Goal: Transaction & Acquisition: Purchase product/service

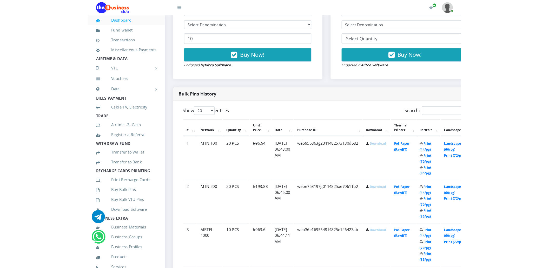
scroll to position [212, 0]
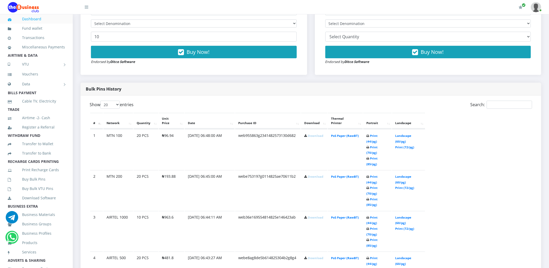
click at [309, 135] on link "Download" at bounding box center [315, 136] width 15 height 4
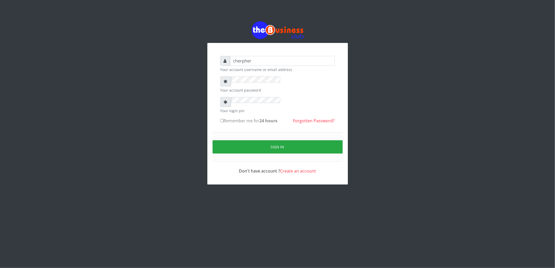
click at [220, 119] on input "Remember me for 24 hours" at bounding box center [221, 120] width 3 height 3
checkbox input "true"
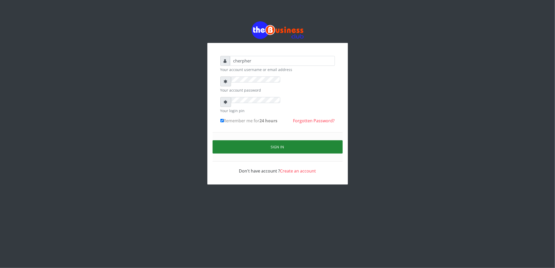
click at [245, 140] on button "Sign in" at bounding box center [277, 146] width 130 height 13
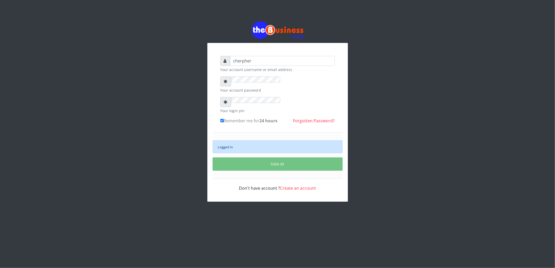
click at [225, 140] on div "Logged in" at bounding box center [277, 146] width 130 height 13
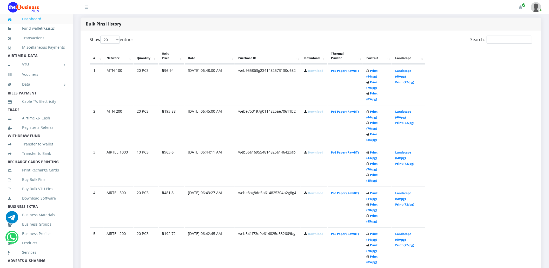
scroll to position [263, 0]
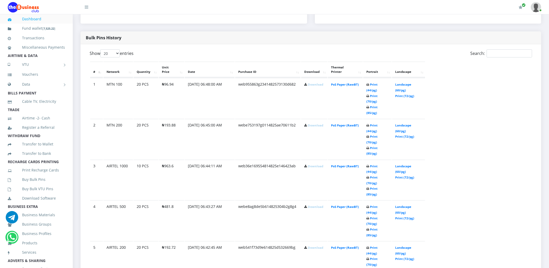
click at [309, 245] on link "Download" at bounding box center [315, 247] width 15 height 4
click at [309, 205] on link "Download" at bounding box center [315, 207] width 15 height 4
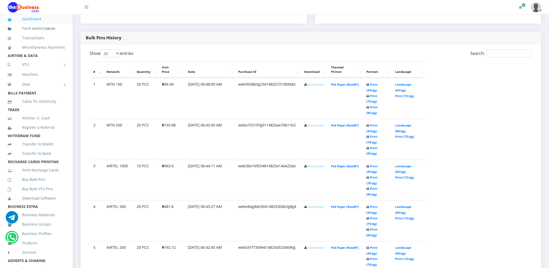
click at [305, 160] on td "Download" at bounding box center [314, 180] width 26 height 40
click at [308, 164] on link "Download" at bounding box center [315, 166] width 15 height 4
click at [310, 123] on link "Download" at bounding box center [315, 125] width 15 height 4
click at [312, 86] on link "Download" at bounding box center [315, 84] width 15 height 4
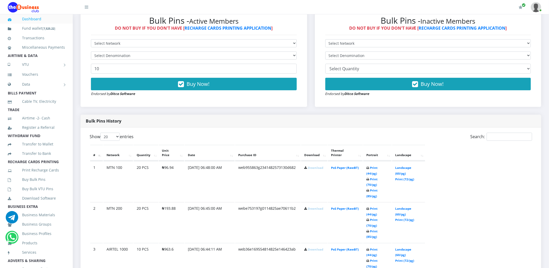
scroll to position [166, 0]
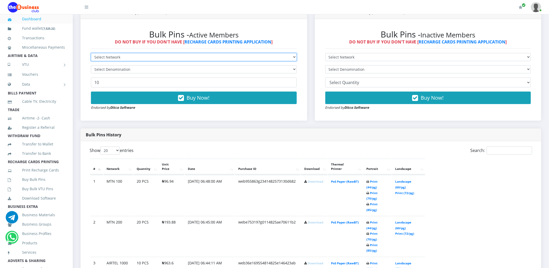
click at [119, 56] on select "Select Network MTN Globacom 9Mobile Airtel" at bounding box center [194, 57] width 206 height 8
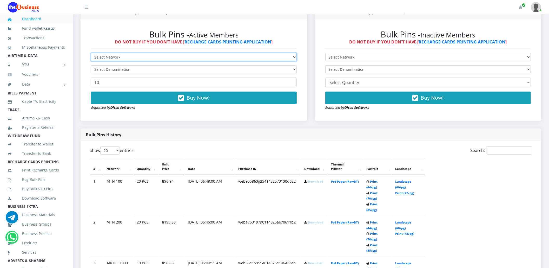
click at [119, 56] on select "Select Network MTN Globacom 9Mobile Airtel" at bounding box center [194, 57] width 206 height 8
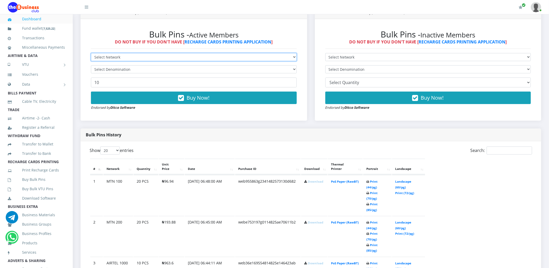
click at [119, 56] on select "Select Network MTN Globacom 9Mobile Airtel" at bounding box center [194, 57] width 206 height 8
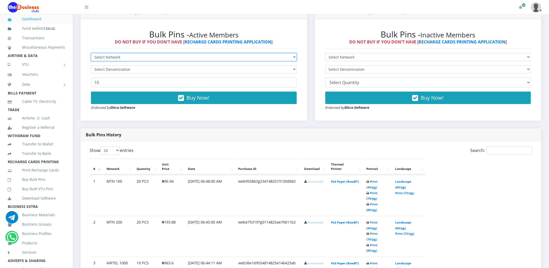
click at [119, 56] on select "Select Network MTN Globacom 9Mobile Airtel" at bounding box center [194, 57] width 206 height 8
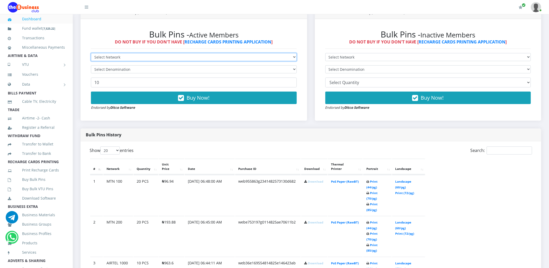
click at [119, 56] on select "Select Network MTN Globacom 9Mobile Airtel" at bounding box center [194, 57] width 206 height 8
click at [117, 58] on select "Select Network MTN Globacom 9Mobile Airtel" at bounding box center [194, 57] width 206 height 8
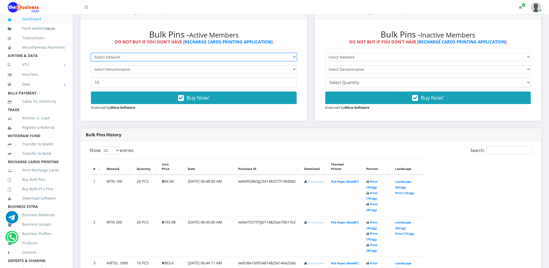
select select "Glo"
click at [91, 53] on select "Select Network MTN Globacom 9Mobile Airtel" at bounding box center [194, 57] width 206 height 8
click at [110, 69] on select "Select Denomination" at bounding box center [194, 69] width 206 height 8
select select "192.9-200"
click at [91, 65] on select "Select Denomination Glo NGN100 - ₦96.45 Glo NGN200 - ₦192.90 Glo NGN500 - ₦482.…" at bounding box center [194, 69] width 206 height 8
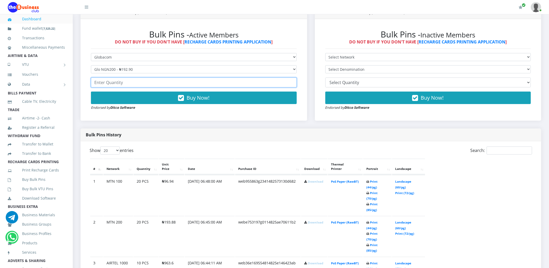
click at [109, 83] on input "number" at bounding box center [194, 82] width 206 height 10
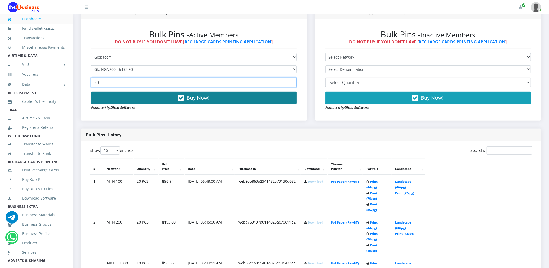
type input "20"
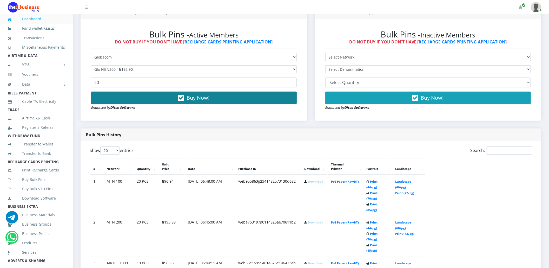
click at [109, 95] on button "Buy Now!" at bounding box center [194, 98] width 206 height 12
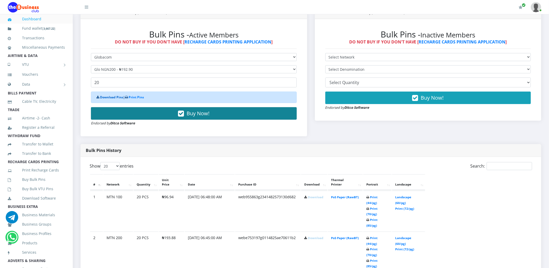
click at [109, 95] on link "Download Pins" at bounding box center [111, 97] width 23 height 4
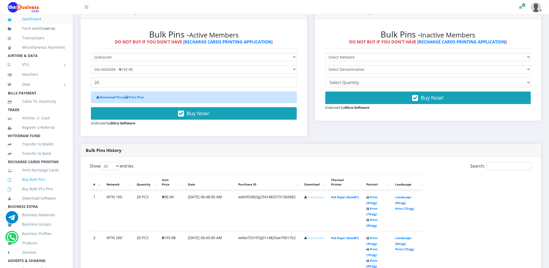
click at [42, 185] on link "Buy Bulk Pins" at bounding box center [36, 179] width 57 height 12
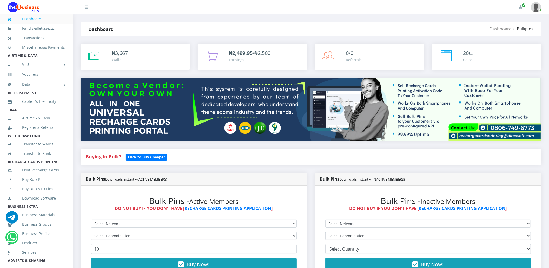
select select "Glo"
click at [91, 219] on select "Select Network MTN Globacom 9Mobile Airtel" at bounding box center [194, 223] width 206 height 8
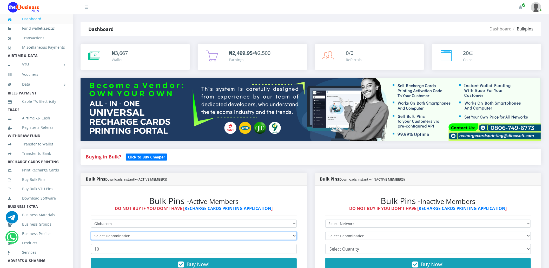
click at [131, 233] on select "Select Denomination" at bounding box center [194, 236] width 206 height 8
select select "96.45-100"
click at [91, 232] on select "Select Denomination Glo NGN100 - ₦96.45 Glo NGN200 - ₦192.90 Glo NGN500 - ₦482.…" at bounding box center [194, 236] width 206 height 8
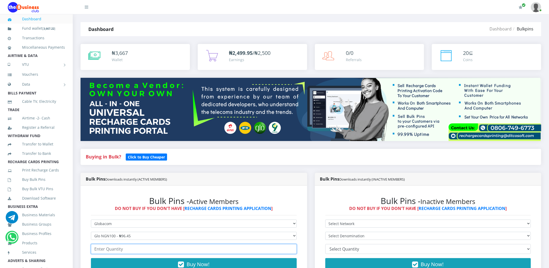
click at [109, 247] on input "number" at bounding box center [194, 249] width 206 height 10
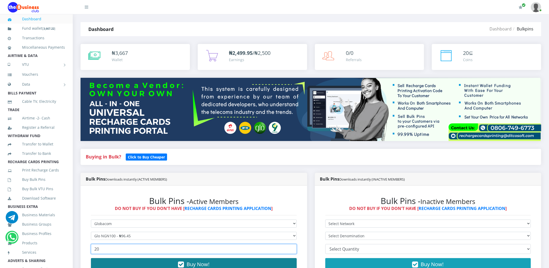
type input "20"
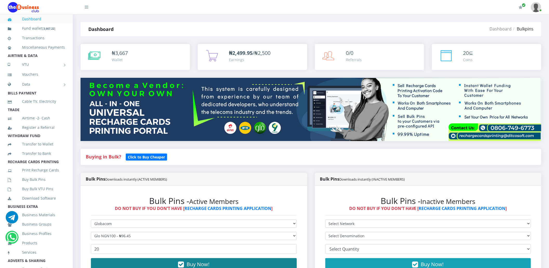
click at [112, 260] on button "Buy Now!" at bounding box center [194, 264] width 206 height 12
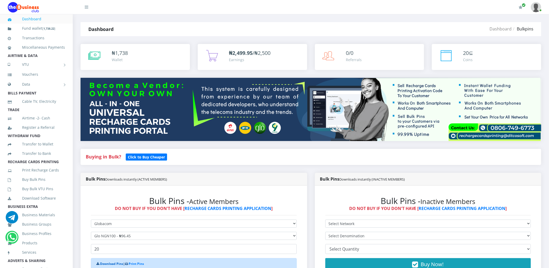
click at [113, 264] on link "Download Pins" at bounding box center [111, 263] width 23 height 4
click at [31, 183] on link "Buy Bulk Pins" at bounding box center [36, 179] width 57 height 12
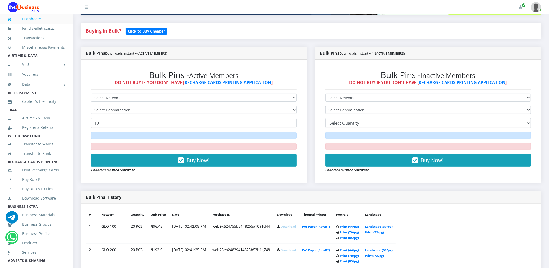
scroll to position [139, 0]
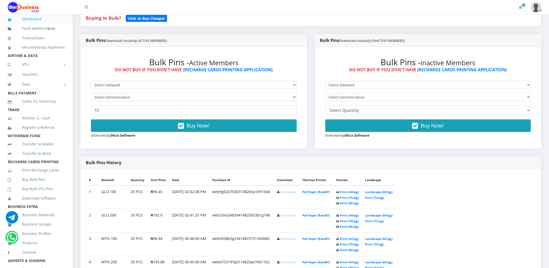
click at [296, 192] on link "Download" at bounding box center [288, 192] width 15 height 4
click at [293, 217] on link "Download" at bounding box center [288, 215] width 15 height 4
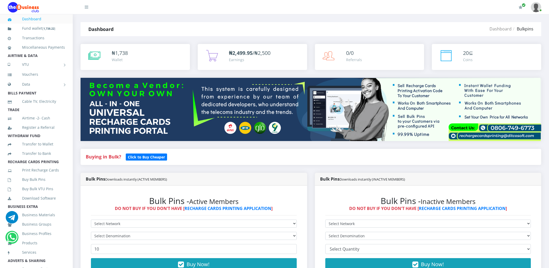
scroll to position [152, 0]
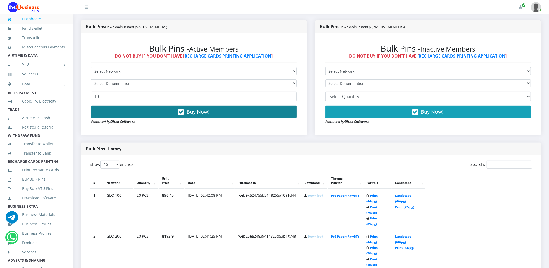
click at [190, 115] on span "Buy Now!" at bounding box center [198, 111] width 23 height 7
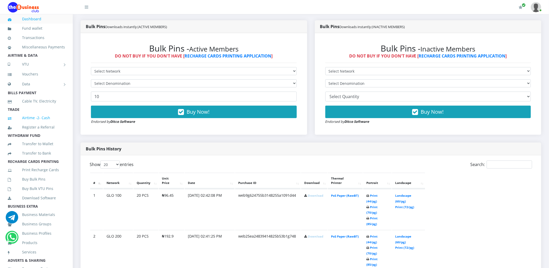
click at [22, 123] on link "Airtime -2- Cash" at bounding box center [36, 118] width 57 height 12
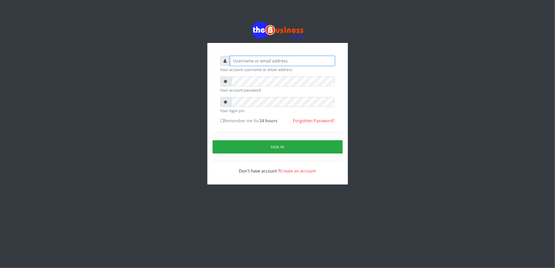
type input "cherpher"
